Goal: Task Accomplishment & Management: Complete application form

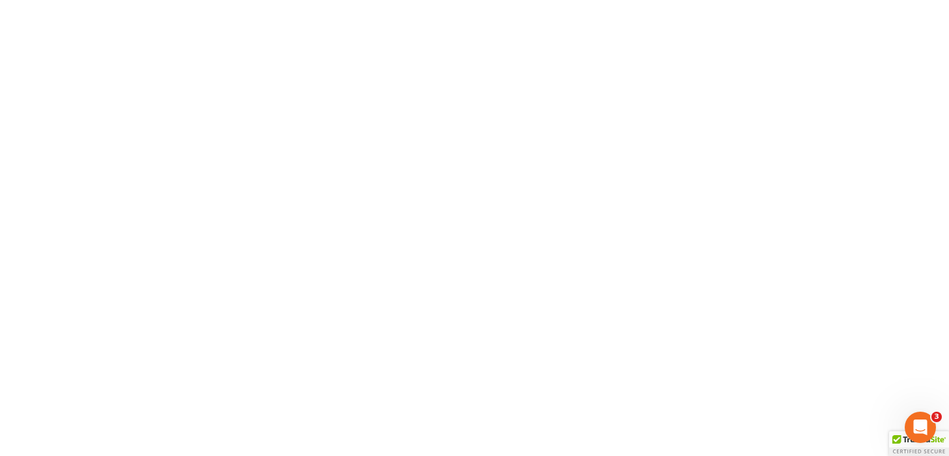
type input "[PERSON_NAME][EMAIL_ADDRESS][DOMAIN_NAME]"
type input "Thinking..."
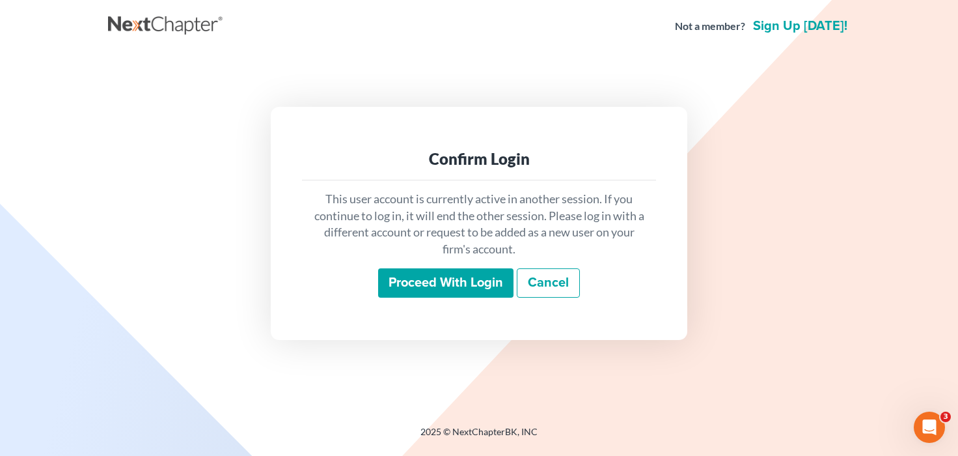
click at [485, 290] on input "Proceed with login" at bounding box center [445, 283] width 135 height 30
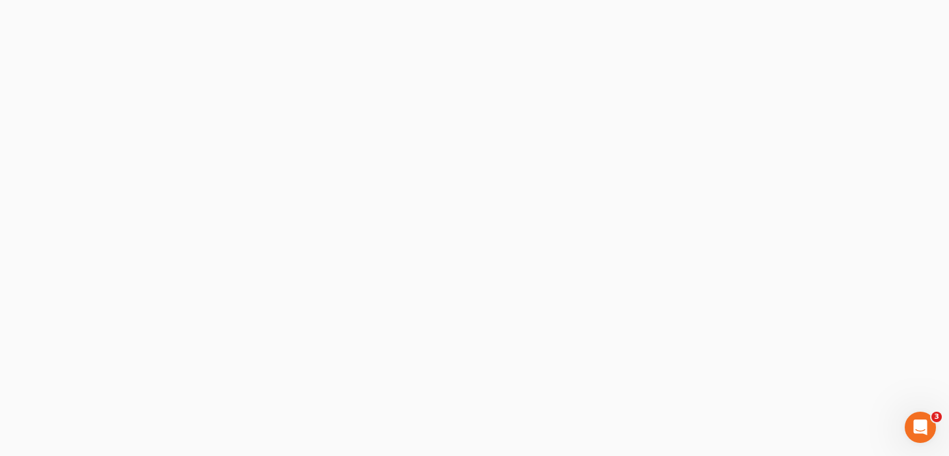
select select "3"
select select "0"
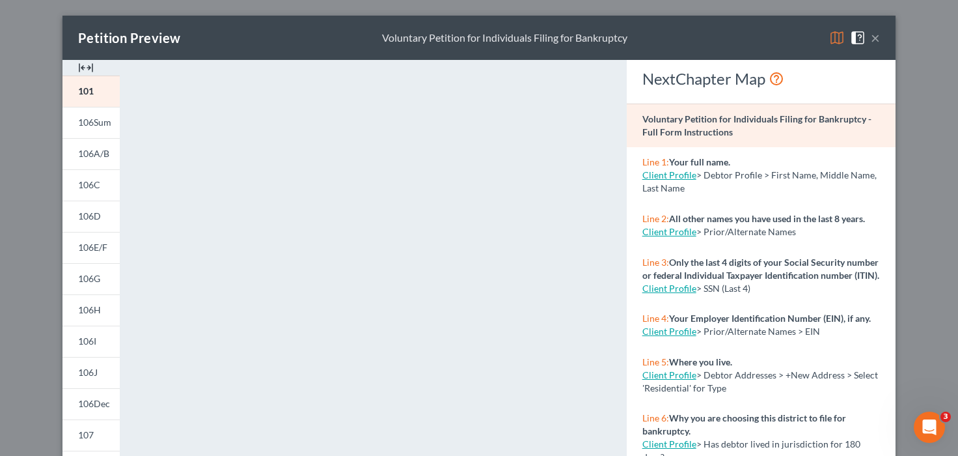
click at [669, 173] on link "Client Profile" at bounding box center [670, 174] width 54 height 11
select select "0"
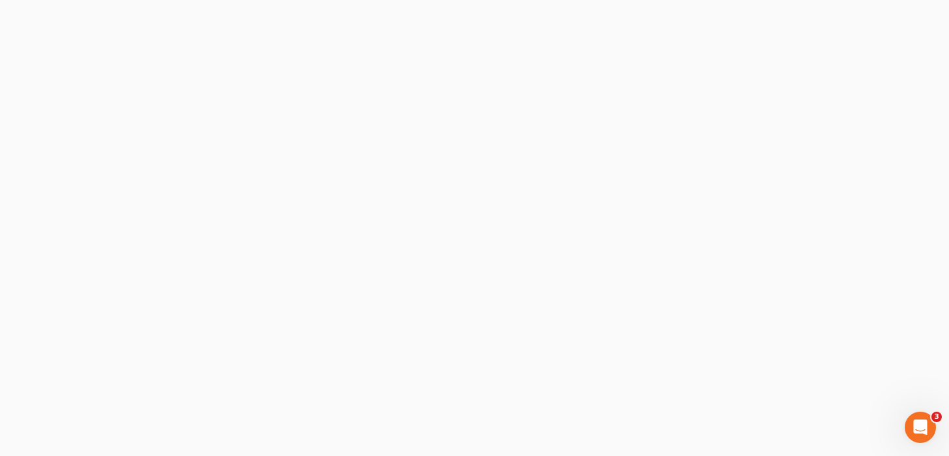
select select "0"
select select "1"
